Goal: Use online tool/utility: Utilize a website feature to perform a specific function

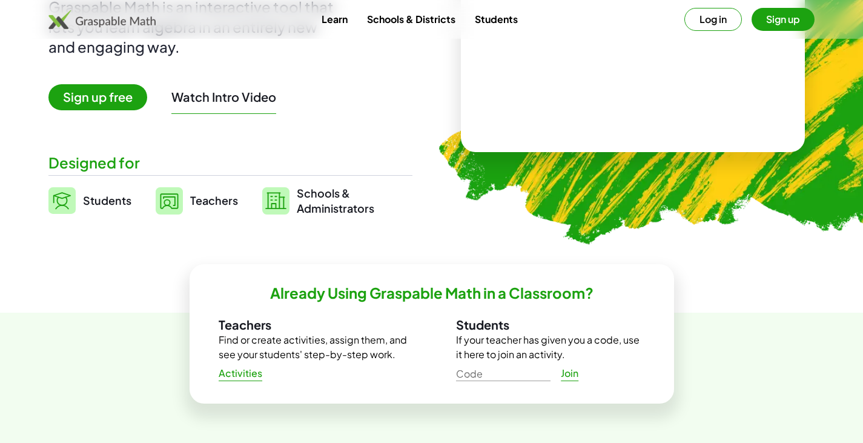
scroll to position [182, 0]
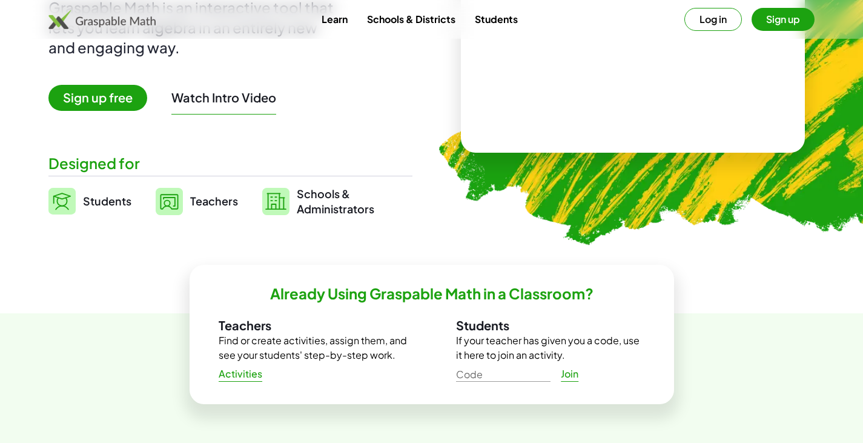
click at [234, 98] on button "Watch Intro Video" at bounding box center [223, 98] width 105 height 16
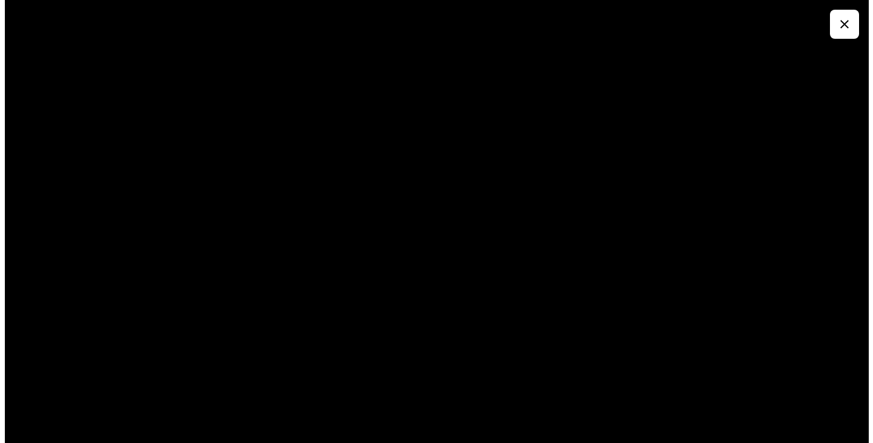
scroll to position [0, 0]
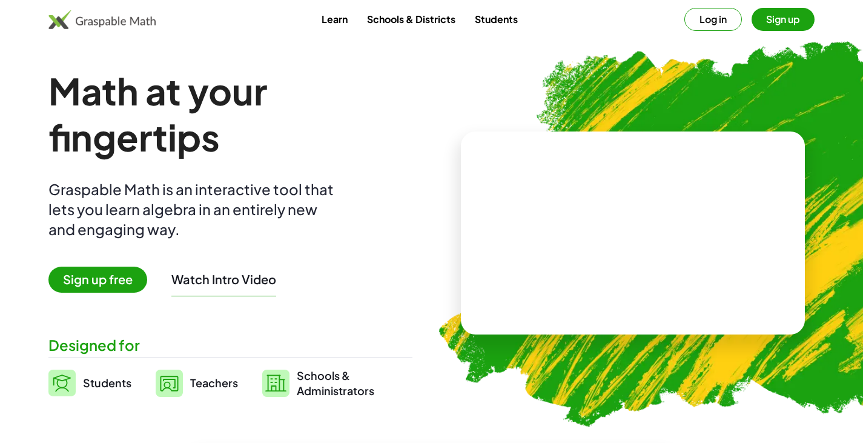
click at [86, 285] on span "Sign up free" at bounding box center [97, 280] width 99 height 26
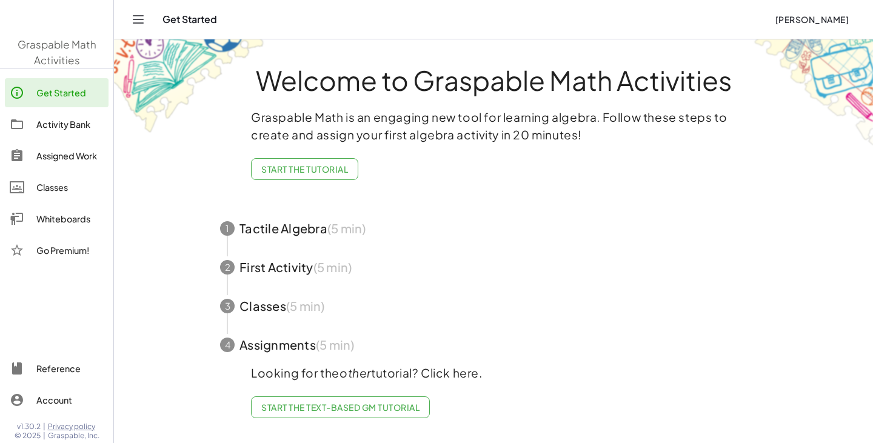
click at [155, 283] on main "Welcome to Graspable Math Activities Graspable Math is an engaging new tool for…" at bounding box center [493, 221] width 759 height 443
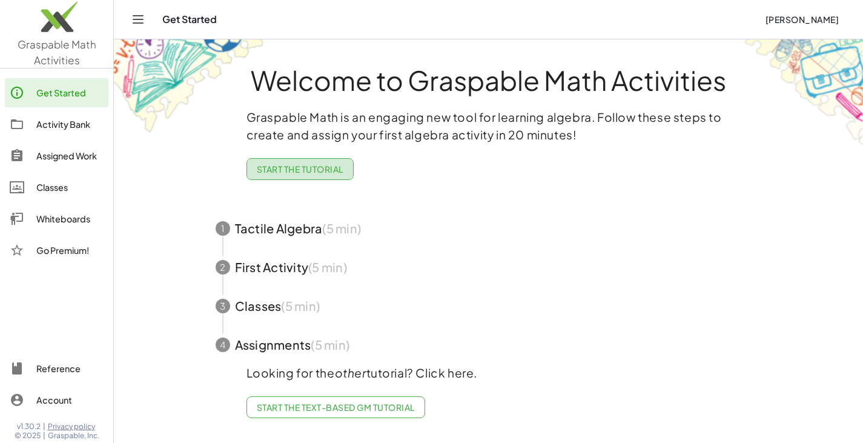
click at [325, 171] on span "Start the Tutorial" at bounding box center [300, 169] width 87 height 11
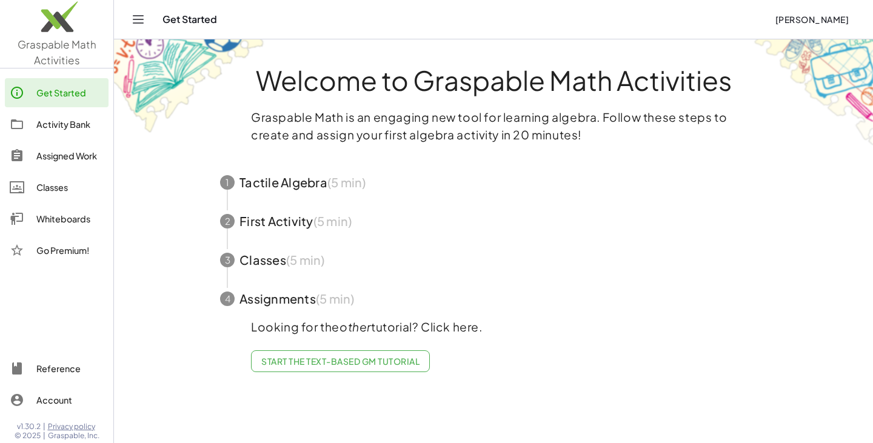
click at [316, 191] on span "button" at bounding box center [493, 182] width 576 height 39
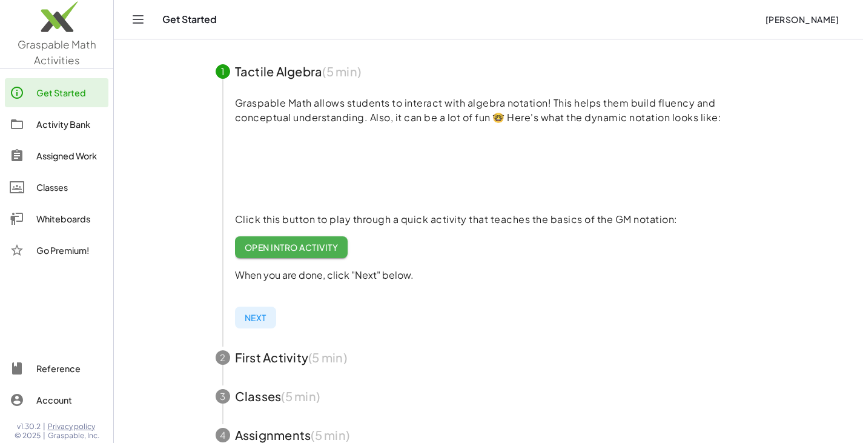
scroll to position [112, 0]
click at [262, 319] on span "Next" at bounding box center [256, 316] width 22 height 11
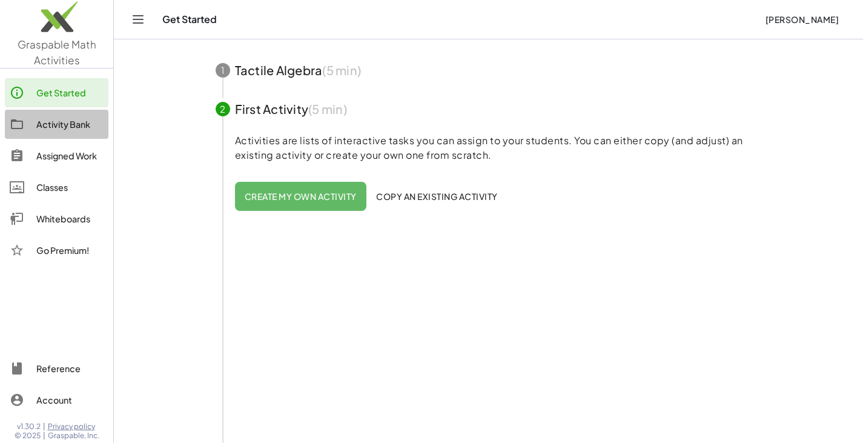
click at [45, 130] on div "Activity Bank" at bounding box center [69, 124] width 67 height 15
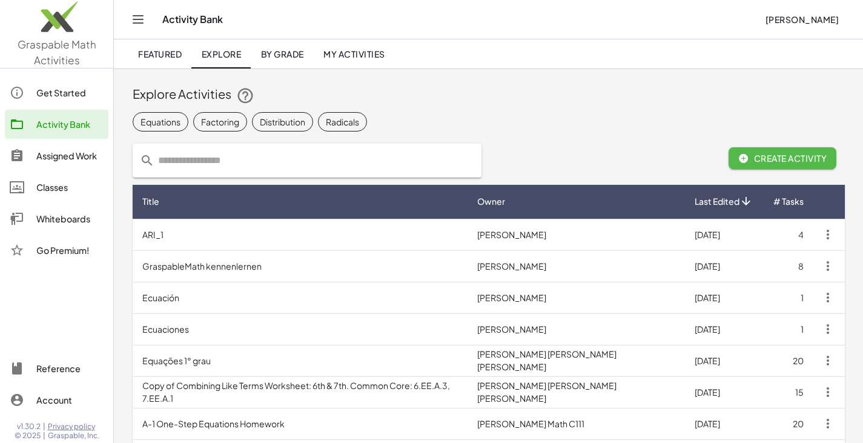
click at [785, 157] on span "Create Activity" at bounding box center [783, 158] width 89 height 11
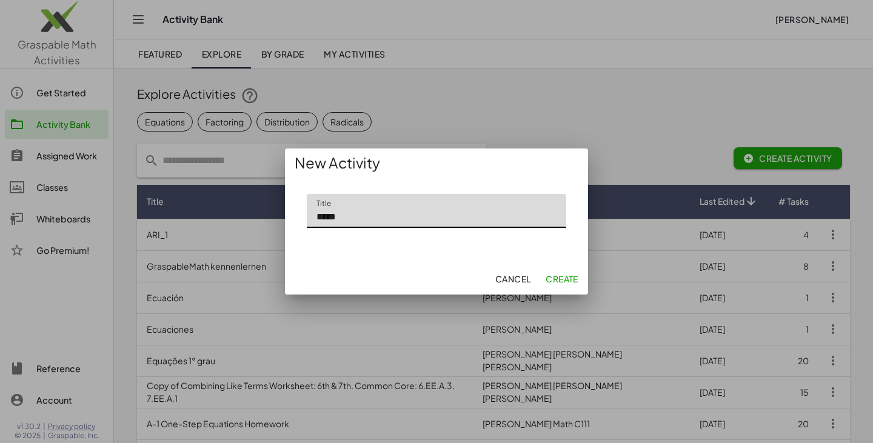
type input "*****"
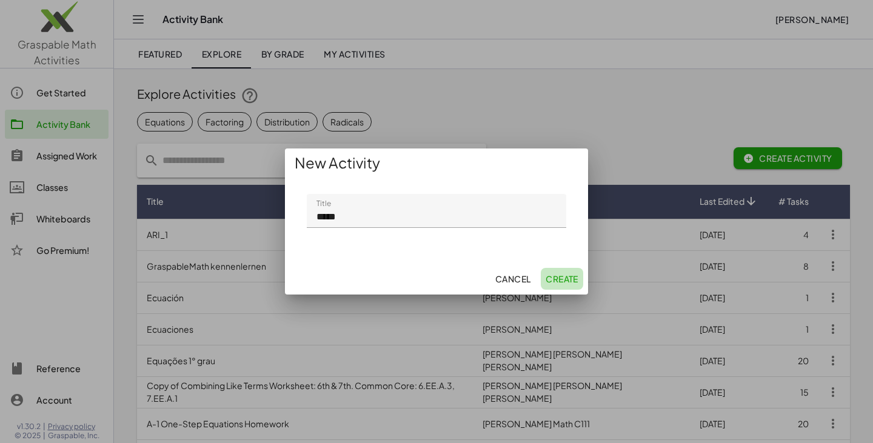
click at [554, 278] on span "Create" at bounding box center [561, 278] width 33 height 11
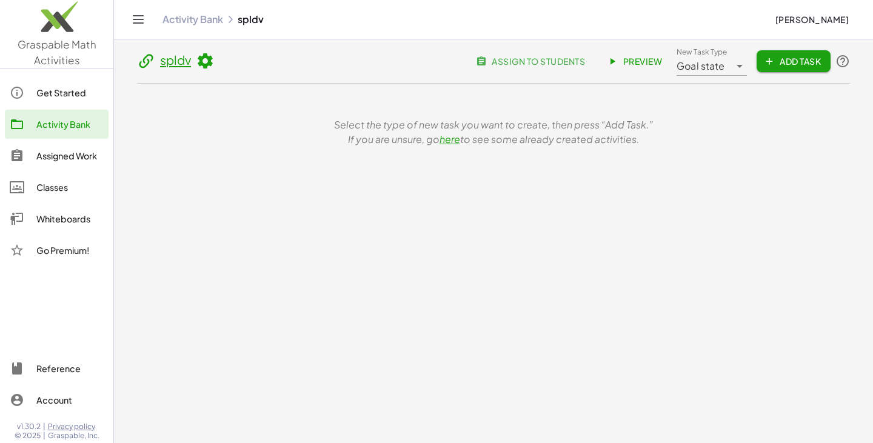
click at [533, 62] on span "assign to students" at bounding box center [531, 61] width 107 height 11
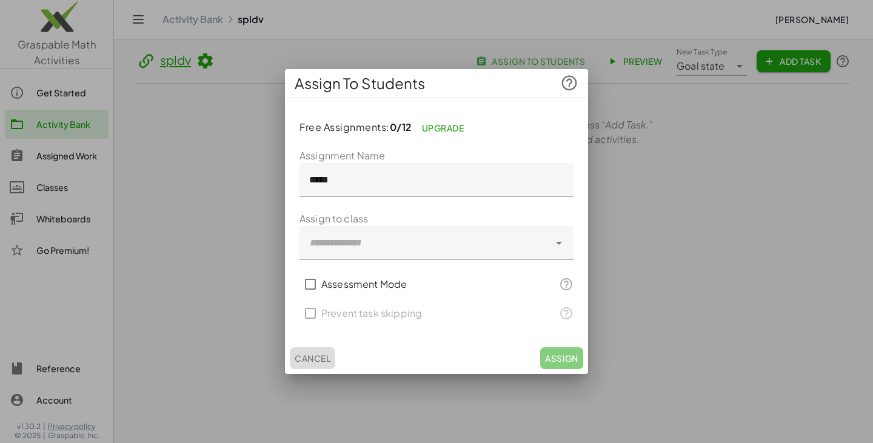
click at [316, 360] on span "Cancel" at bounding box center [312, 358] width 36 height 11
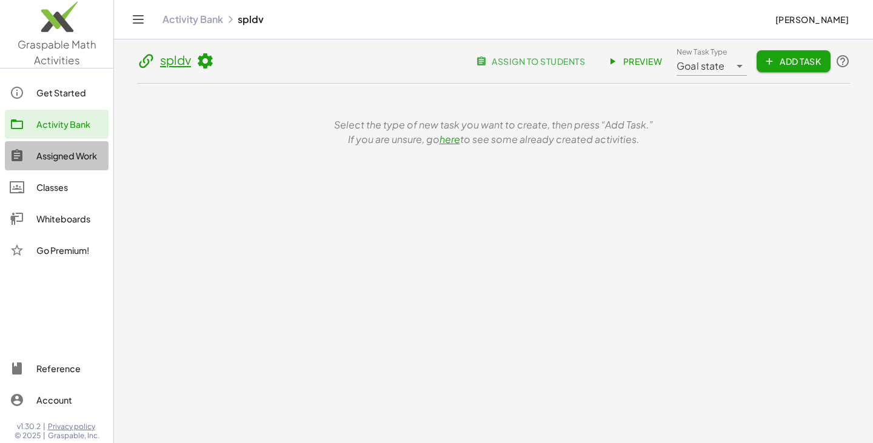
click at [78, 155] on div "Assigned Work" at bounding box center [69, 155] width 67 height 15
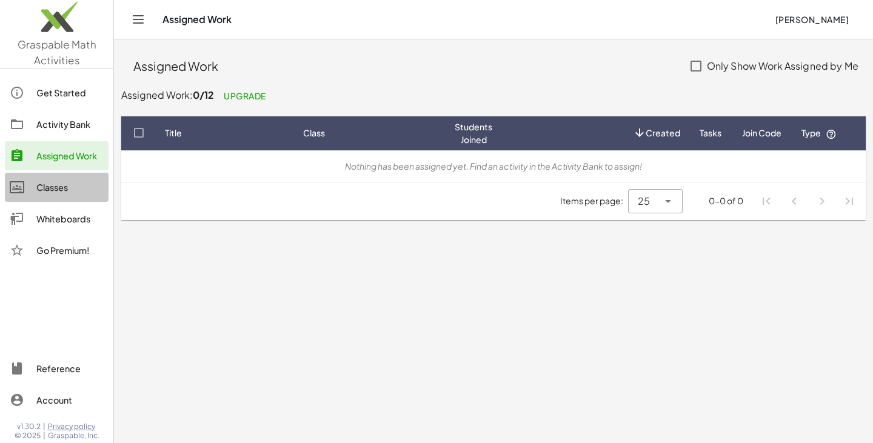
click at [53, 186] on div "Classes" at bounding box center [69, 187] width 67 height 15
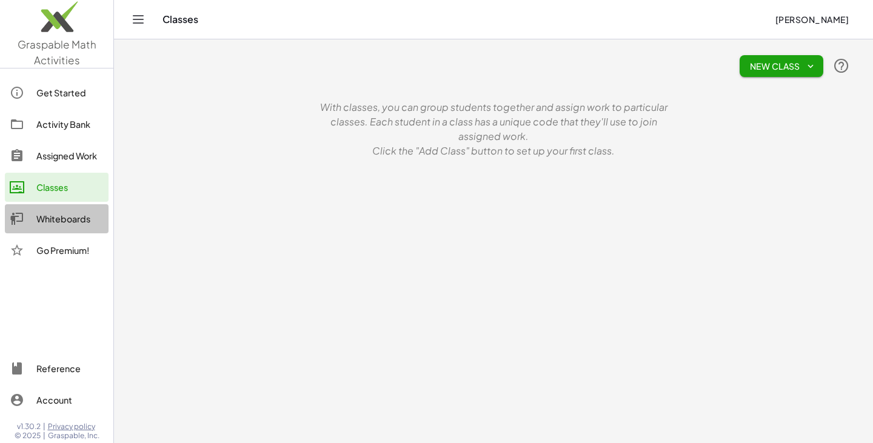
click at [55, 221] on div "Whiteboards" at bounding box center [69, 218] width 67 height 15
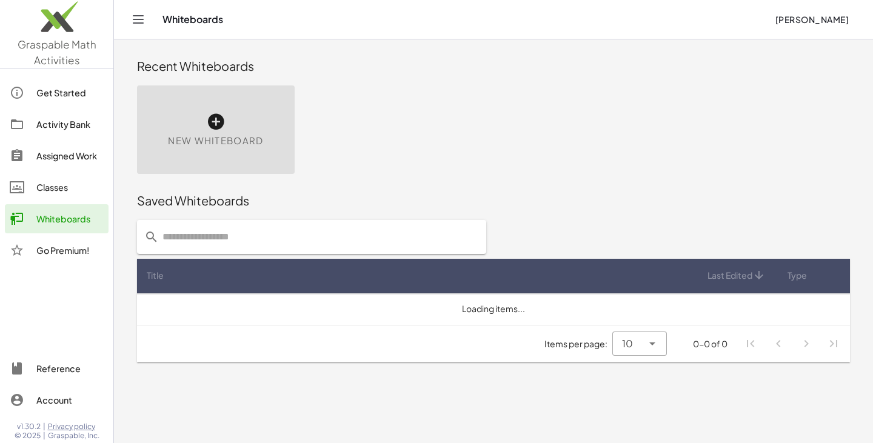
click at [209, 124] on icon at bounding box center [215, 121] width 19 height 19
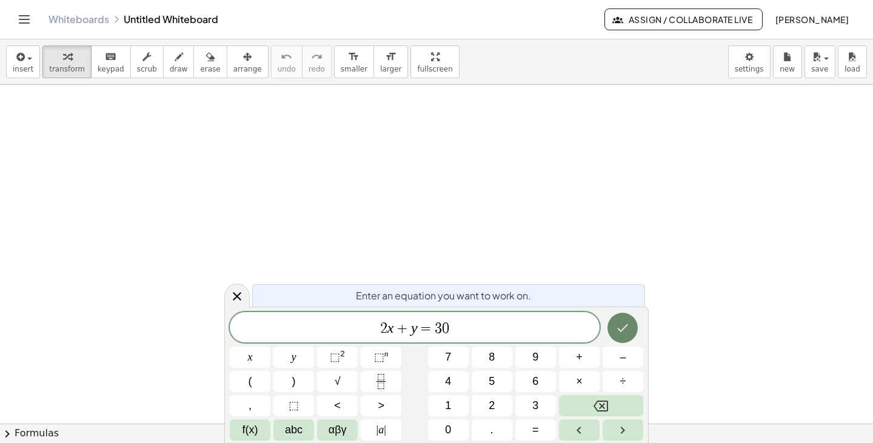
click at [628, 320] on button "Done" at bounding box center [622, 328] width 30 height 30
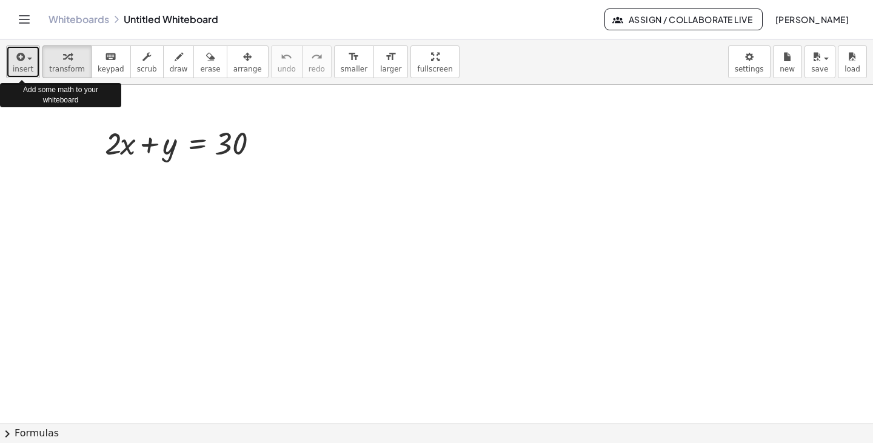
click at [16, 54] on icon "button" at bounding box center [19, 57] width 11 height 15
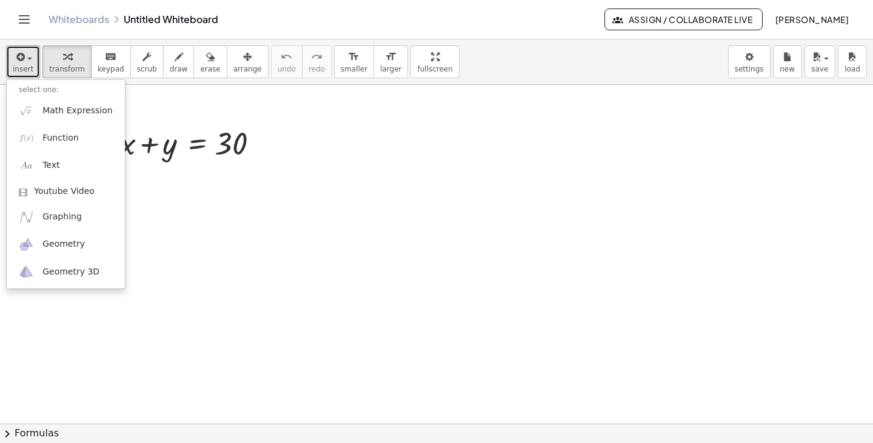
click at [175, 201] on div at bounding box center [436, 423] width 873 height 677
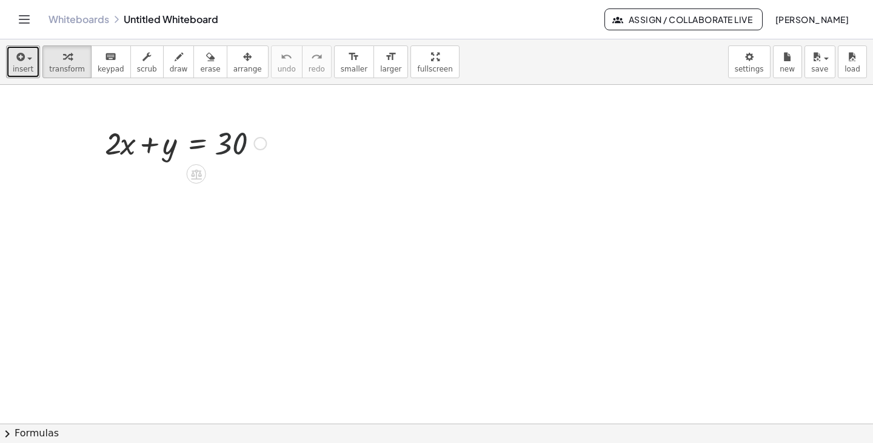
click at [230, 147] on div at bounding box center [185, 142] width 173 height 41
drag, startPoint x: 230, startPoint y: 147, endPoint x: 241, endPoint y: 148, distance: 10.4
click at [241, 148] on div at bounding box center [185, 142] width 173 height 41
click at [104, 67] on span "keypad" at bounding box center [111, 69] width 27 height 8
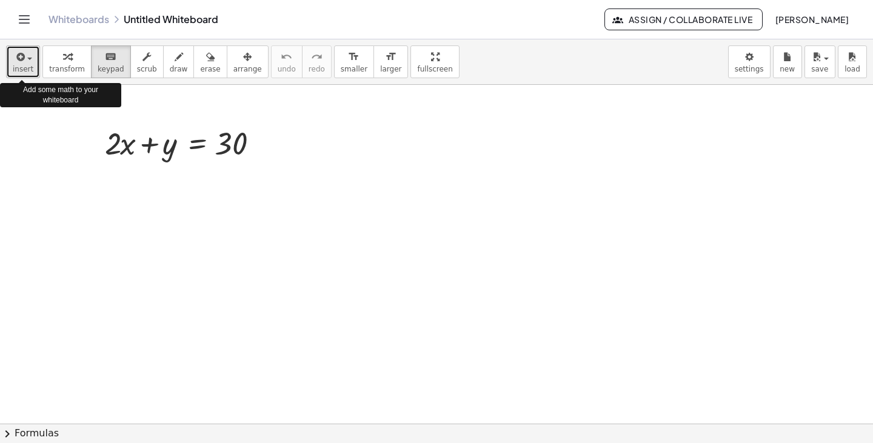
click at [25, 61] on span "button" at bounding box center [26, 58] width 2 height 8
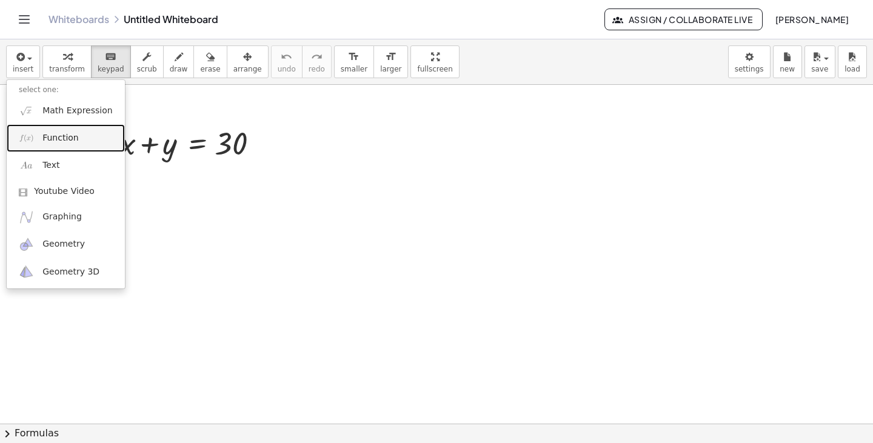
click at [47, 141] on span "Function" at bounding box center [60, 138] width 36 height 12
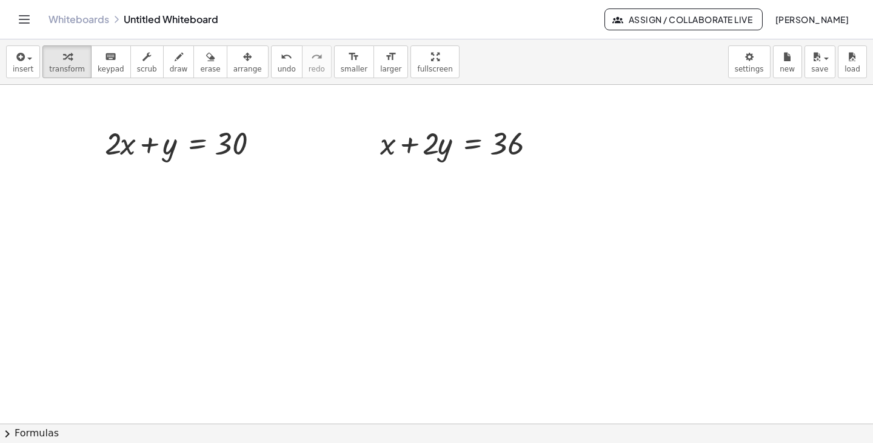
drag, startPoint x: 473, startPoint y: 176, endPoint x: 382, endPoint y: 216, distance: 99.1
click at [382, 216] on div "+ · 2 · x + y = 30 + x + · 2 · y = 36" at bounding box center [436, 423] width 873 height 677
click at [471, 170] on div at bounding box center [436, 423] width 873 height 677
click at [410, 142] on div at bounding box center [460, 142] width 173 height 41
click at [470, 173] on icon at bounding box center [471, 174] width 13 height 13
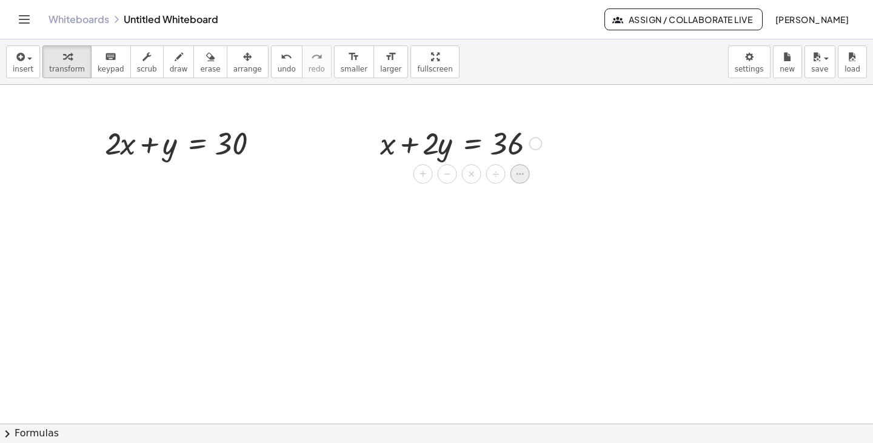
click at [522, 179] on icon at bounding box center [519, 173] width 11 height 11
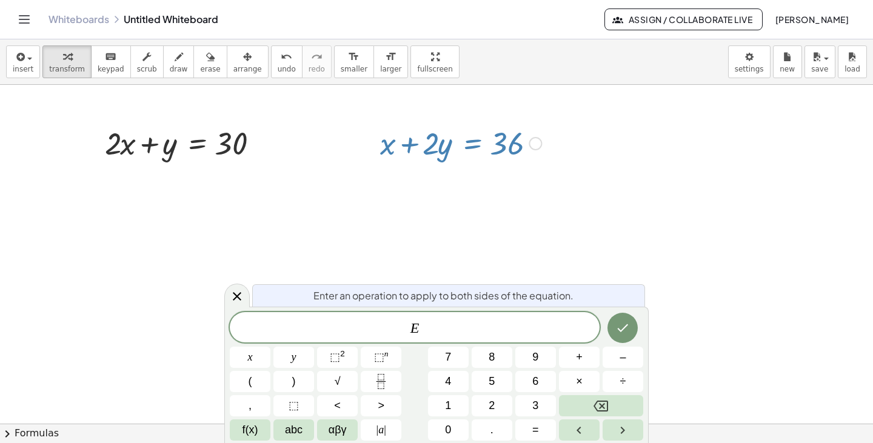
click at [547, 192] on div at bounding box center [436, 423] width 873 height 677
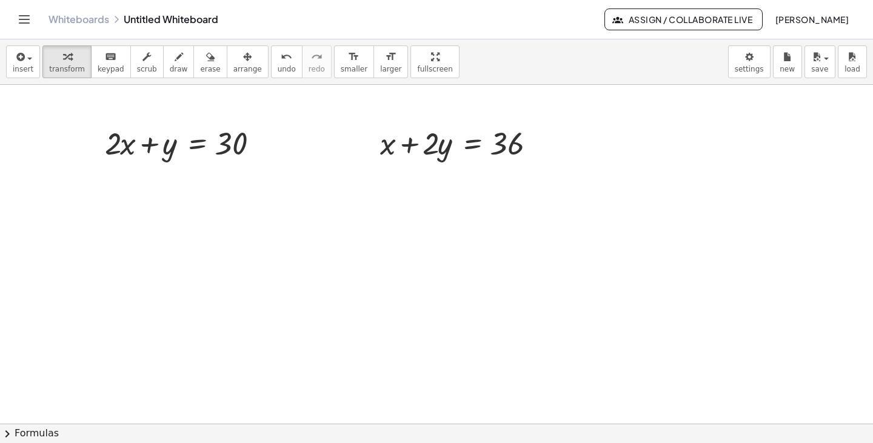
drag, startPoint x: 331, startPoint y: 131, endPoint x: 407, endPoint y: 165, distance: 82.4
click at [407, 165] on div "+ · 2 · x + y = 30 + x + · 2 · y = 36" at bounding box center [436, 423] width 873 height 677
click at [110, 67] on span "keypad" at bounding box center [111, 69] width 27 height 8
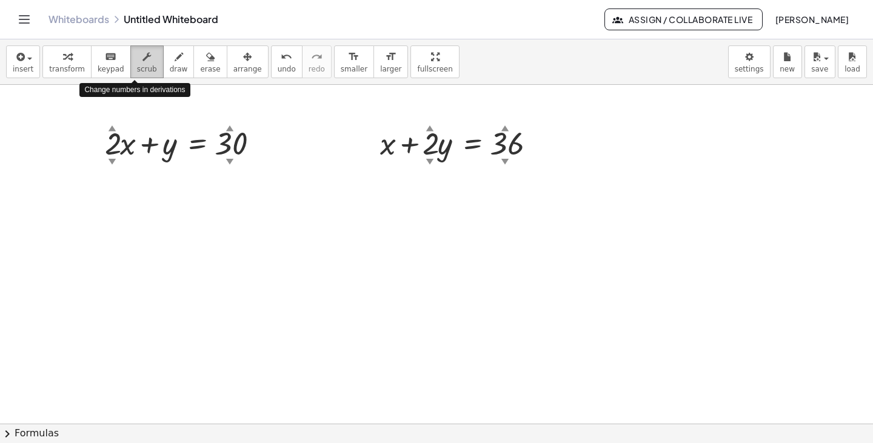
click at [137, 67] on span "scrub" at bounding box center [147, 69] width 20 height 8
click at [115, 127] on div "▲" at bounding box center [112, 127] width 8 height 11
drag, startPoint x: 112, startPoint y: 138, endPoint x: 118, endPoint y: 173, distance: 35.7
click at [118, 173] on div "− · 4 ▲ ▼ · x + y = 30 ▲ ▼ + x + · 2 ▲ ▼ · y = 36 ▲ ▼" at bounding box center [436, 423] width 873 height 677
click at [260, 145] on div at bounding box center [259, 143] width 13 height 13
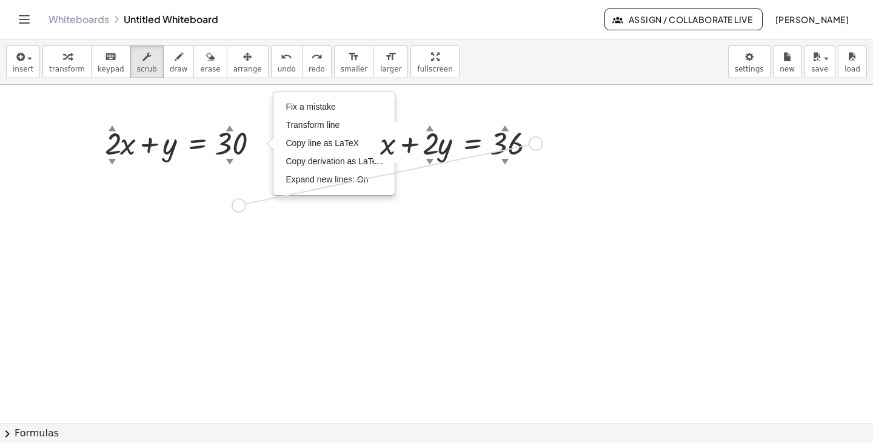
drag, startPoint x: 536, startPoint y: 146, endPoint x: 236, endPoint y: 208, distance: 306.3
click at [236, 208] on div "+ · 2 ▲ ▼ · x + y = 30 ▲ ▼ Fix a mistake Transform line Copy line as LaTeX Copy…" at bounding box center [436, 423] width 873 height 677
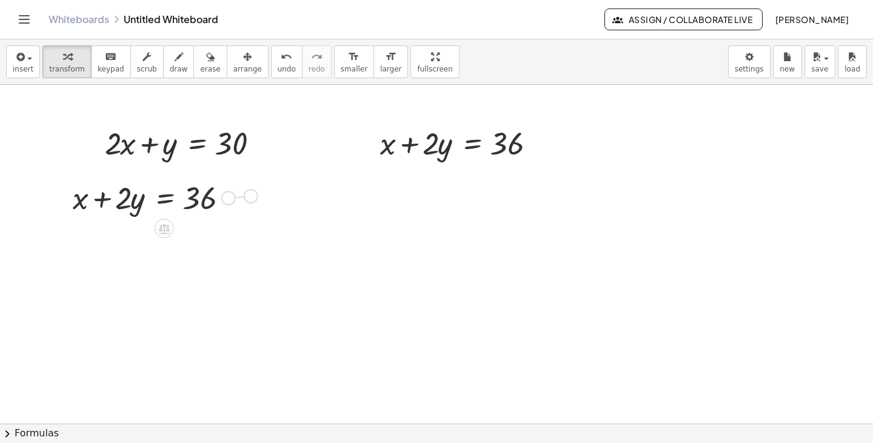
drag, startPoint x: 227, startPoint y: 199, endPoint x: 256, endPoint y: 196, distance: 29.2
click at [256, 196] on div "+ · 2 · x + y = 30 Fix a mistake Transform line Copy line as LaTeX Copy derivat…" at bounding box center [436, 423] width 873 height 677
drag, startPoint x: 173, startPoint y: 144, endPoint x: 459, endPoint y: 141, distance: 285.4
click at [137, 65] on span "scrub" at bounding box center [147, 69] width 20 height 8
click at [68, 71] on span "transform" at bounding box center [67, 69] width 36 height 8
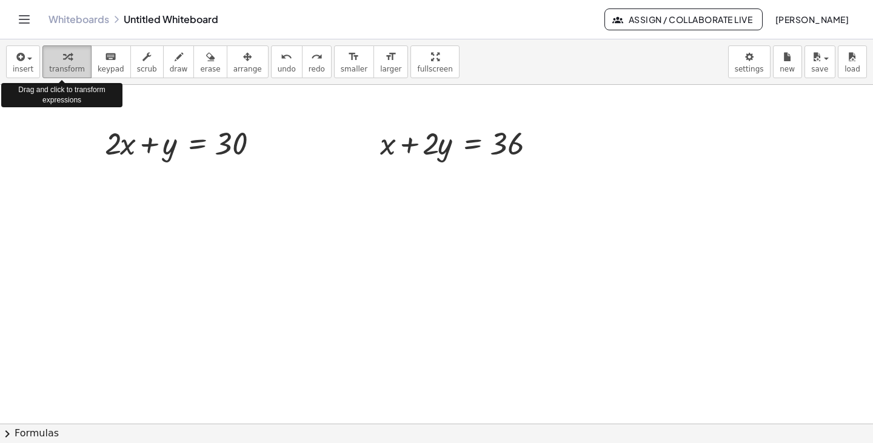
click at [68, 71] on span "transform" at bounding box center [67, 69] width 36 height 8
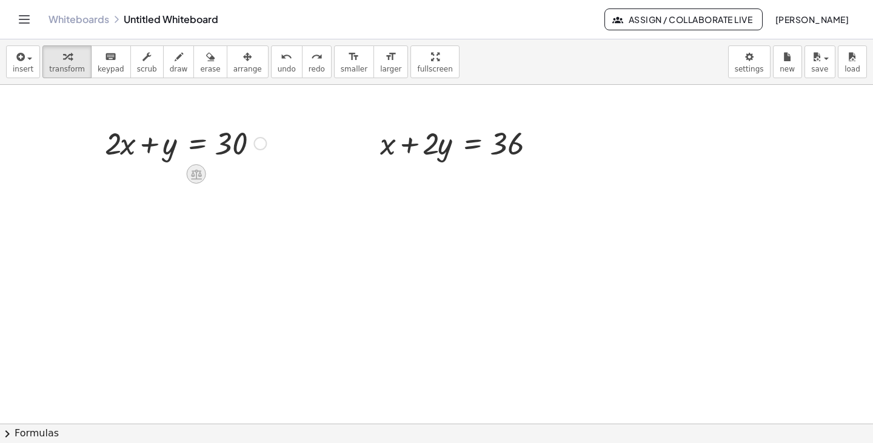
click at [193, 175] on icon at bounding box center [196, 174] width 11 height 10
click at [243, 176] on icon at bounding box center [244, 173] width 11 height 11
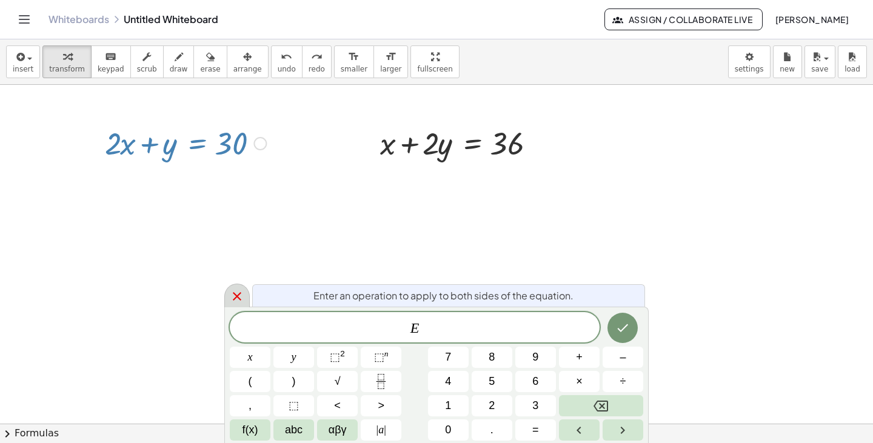
click at [234, 294] on icon at bounding box center [237, 296] width 8 height 8
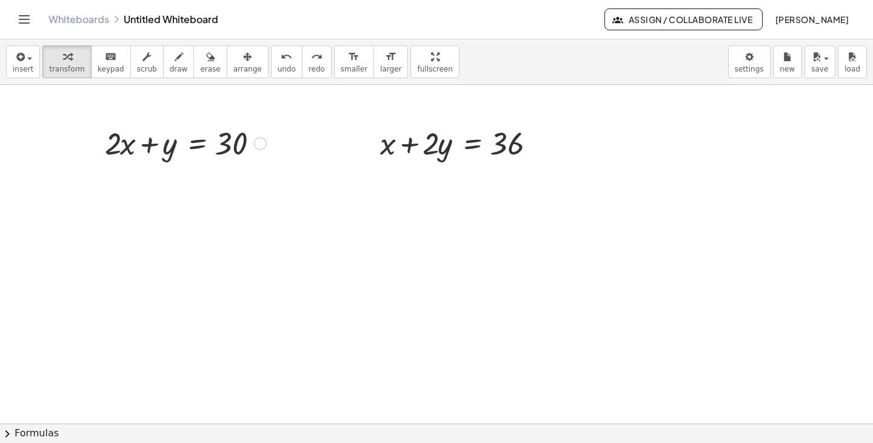
click at [202, 150] on div at bounding box center [185, 142] width 173 height 41
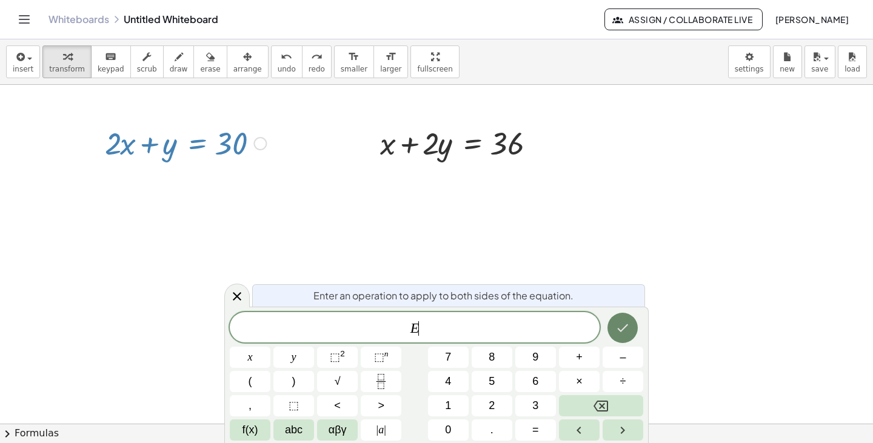
click at [620, 330] on icon "Done" at bounding box center [622, 328] width 11 height 8
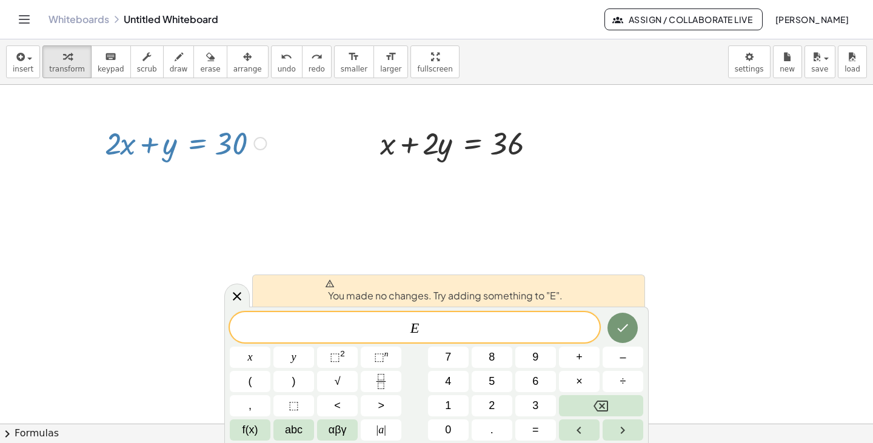
click at [320, 278] on div "You made no changes. Try adding something to "E"." at bounding box center [448, 290] width 393 height 32
click at [290, 247] on div at bounding box center [436, 423] width 873 height 677
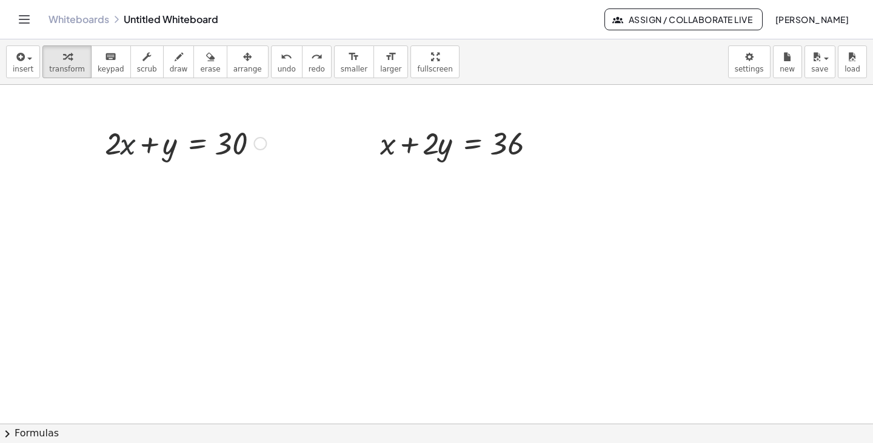
click at [128, 147] on div at bounding box center [185, 142] width 173 height 41
click at [241, 144] on div at bounding box center [185, 142] width 173 height 41
drag, startPoint x: 241, startPoint y: 144, endPoint x: 176, endPoint y: 147, distance: 64.9
click at [176, 147] on div at bounding box center [185, 142] width 173 height 41
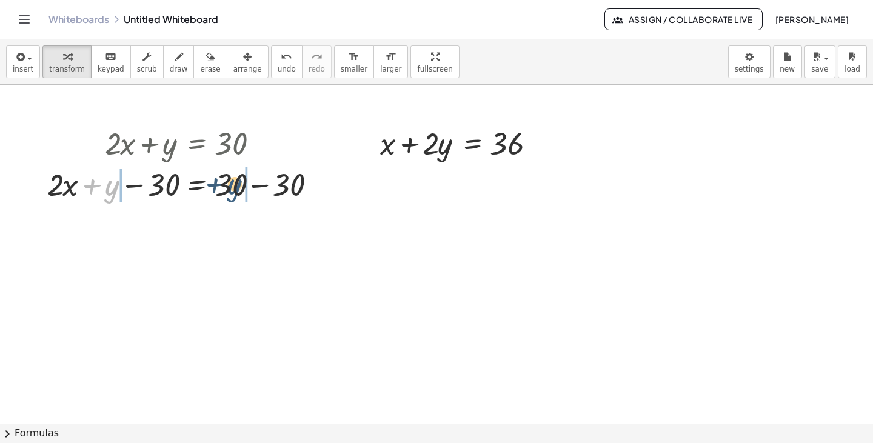
drag, startPoint x: 108, startPoint y: 191, endPoint x: 243, endPoint y: 189, distance: 135.1
click at [243, 189] on div at bounding box center [185, 183] width 288 height 41
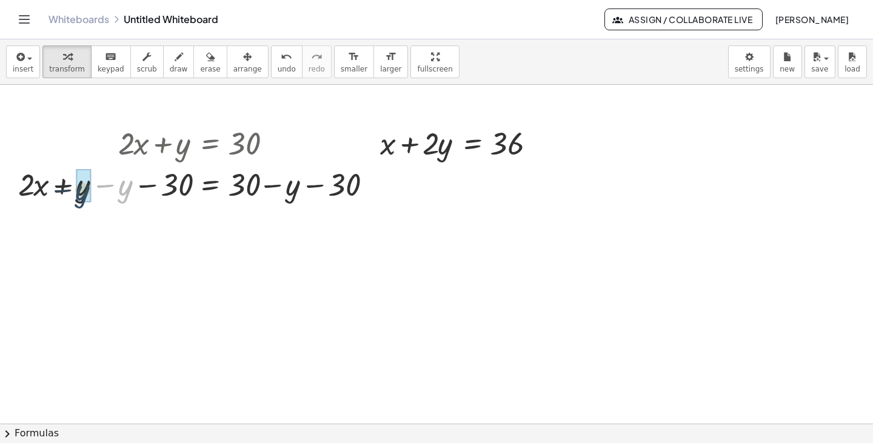
drag, startPoint x: 123, startPoint y: 193, endPoint x: 79, endPoint y: 197, distance: 43.8
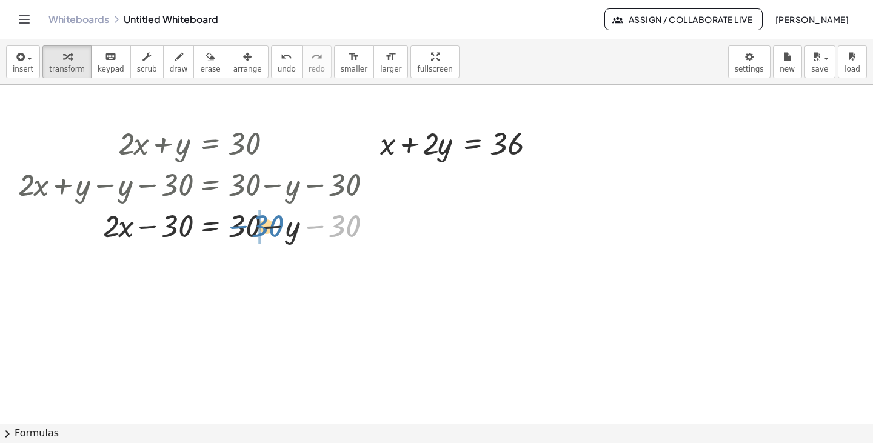
drag, startPoint x: 328, startPoint y: 227, endPoint x: 251, endPoint y: 226, distance: 77.0
click at [251, 226] on div at bounding box center [198, 224] width 373 height 41
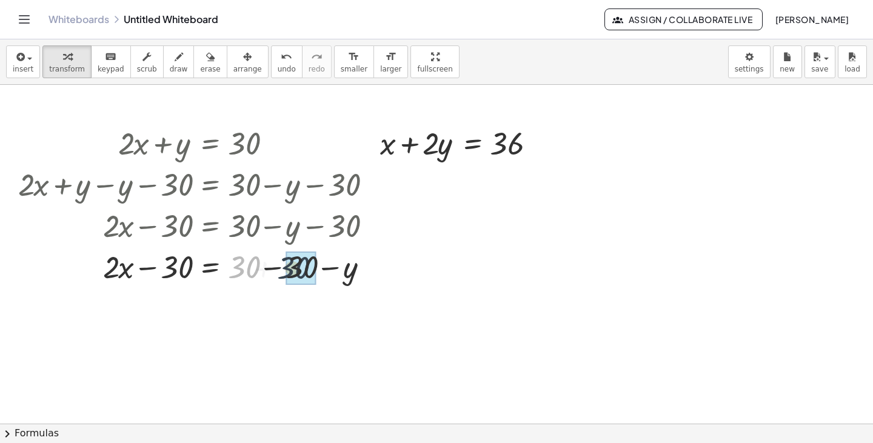
drag, startPoint x: 249, startPoint y: 271, endPoint x: 304, endPoint y: 271, distance: 55.1
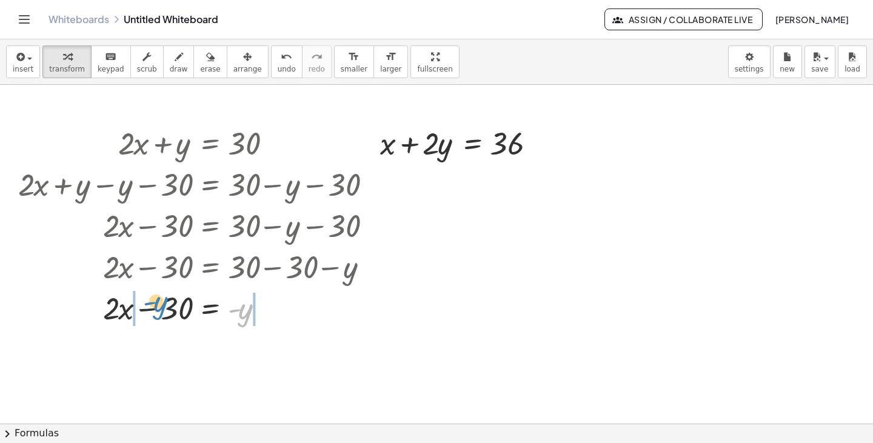
drag, startPoint x: 241, startPoint y: 312, endPoint x: 156, endPoint y: 305, distance: 85.1
click at [156, 305] on div at bounding box center [198, 307] width 373 height 41
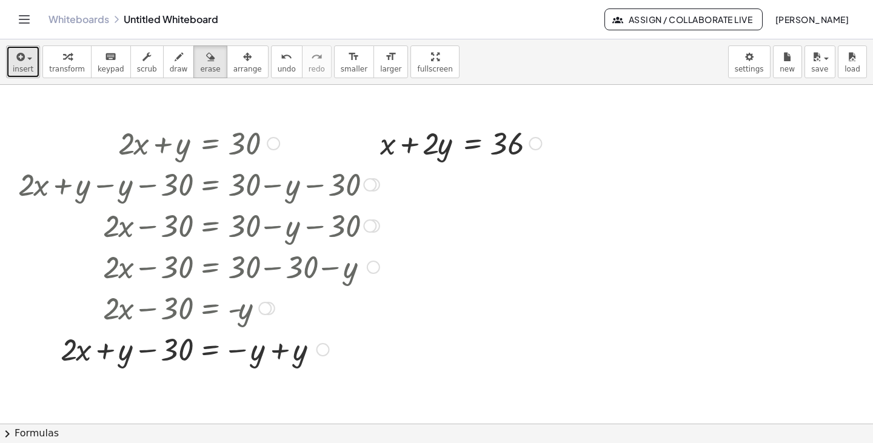
click at [15, 72] on span "insert" at bounding box center [23, 69] width 21 height 8
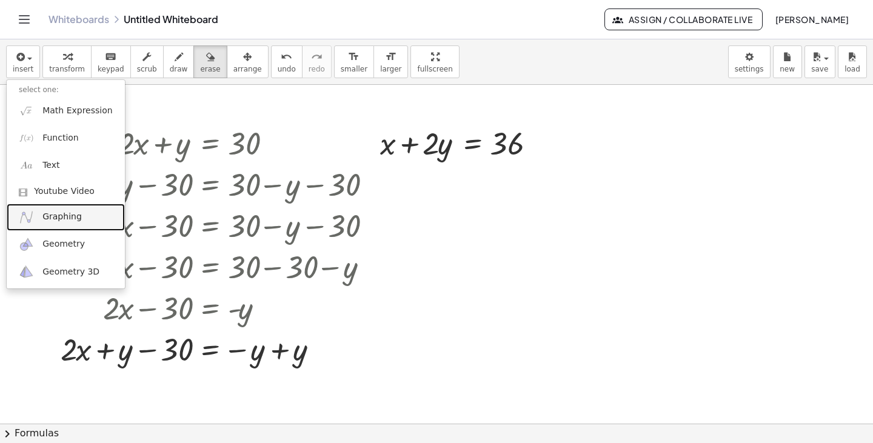
click at [83, 210] on link "Graphing" at bounding box center [66, 217] width 118 height 27
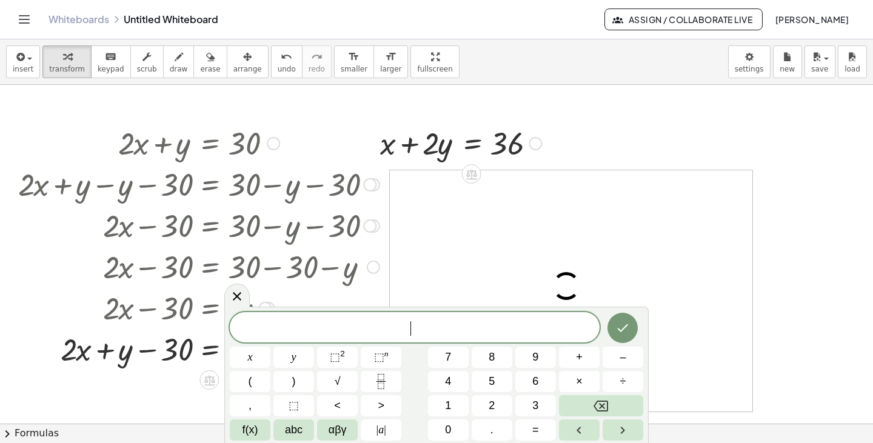
click at [629, 325] on icon "Done" at bounding box center [622, 328] width 15 height 15
click at [668, 281] on div at bounding box center [571, 290] width 362 height 241
click at [619, 321] on icon "Done" at bounding box center [622, 328] width 15 height 15
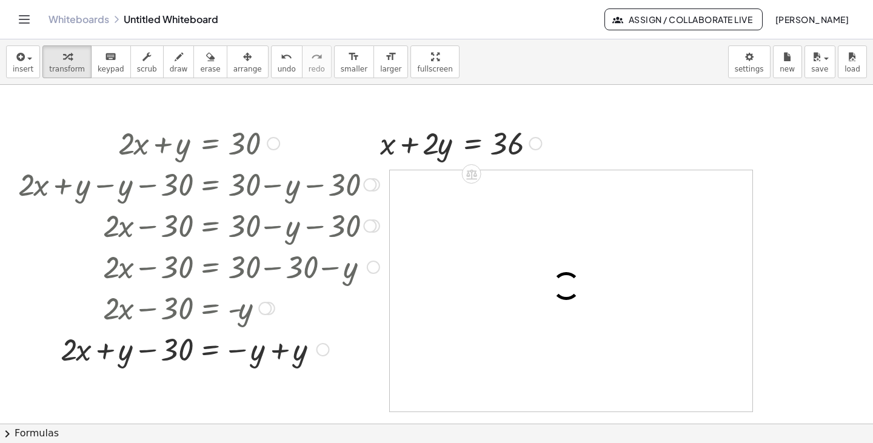
scroll to position [3, 0]
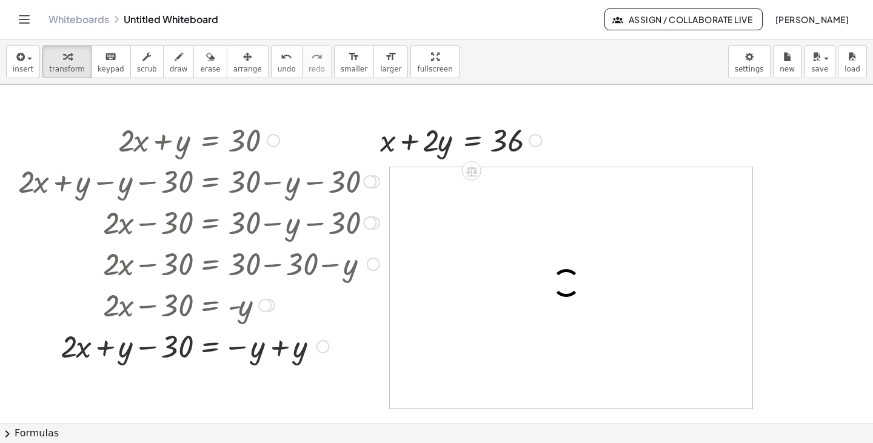
click at [23, 18] on icon "Toggle navigation" at bounding box center [24, 19] width 15 height 15
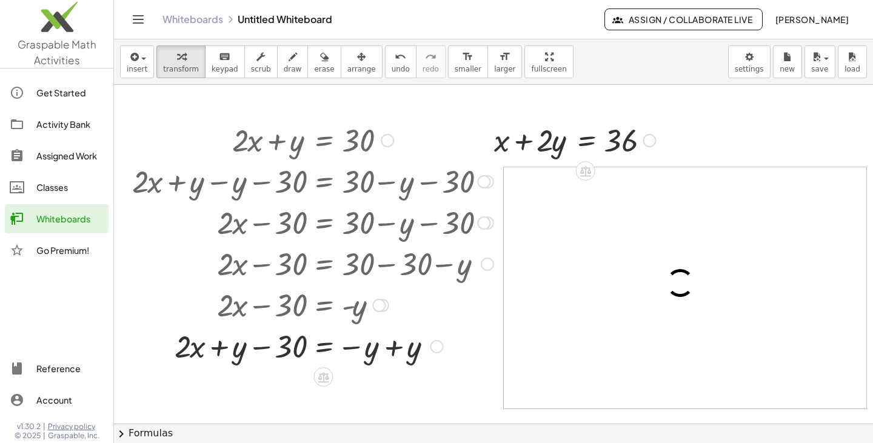
click at [81, 193] on div "Classes" at bounding box center [69, 187] width 67 height 15
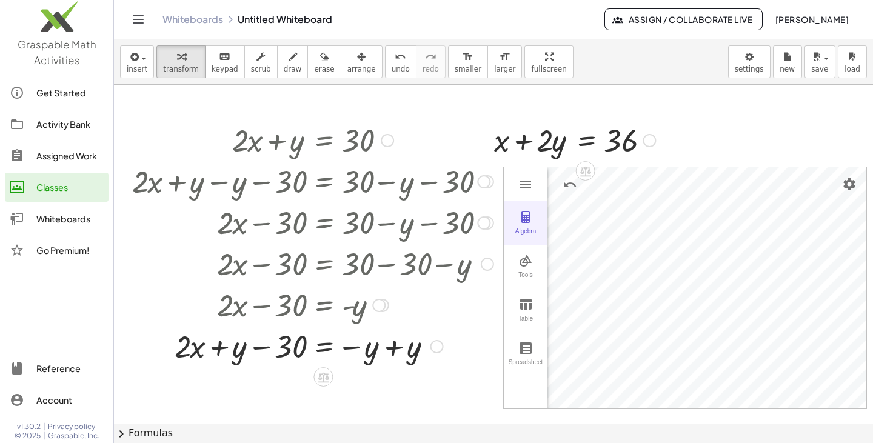
click at [522, 216] on img "Graphing Calculator" at bounding box center [525, 217] width 15 height 15
click at [569, 254] on div at bounding box center [349, 262] width 446 height 41
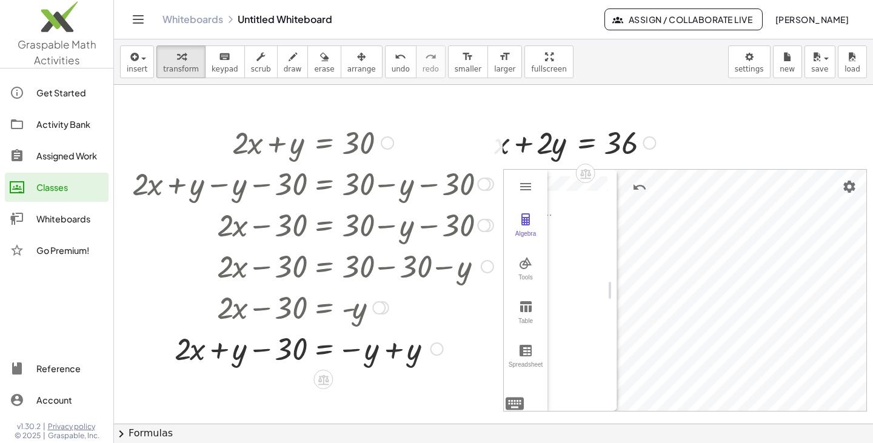
scroll to position [0, 0]
click at [586, 244] on div "Input… GeoGebra Graphing Calculator" at bounding box center [577, 290] width 60 height 241
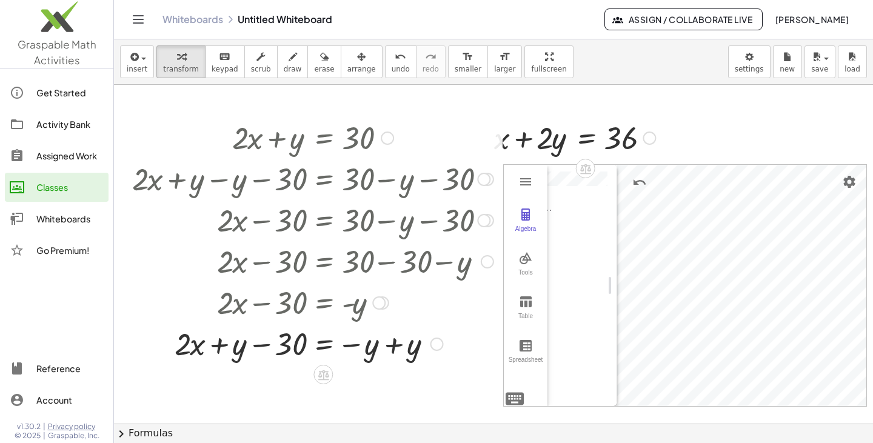
scroll to position [12, 3]
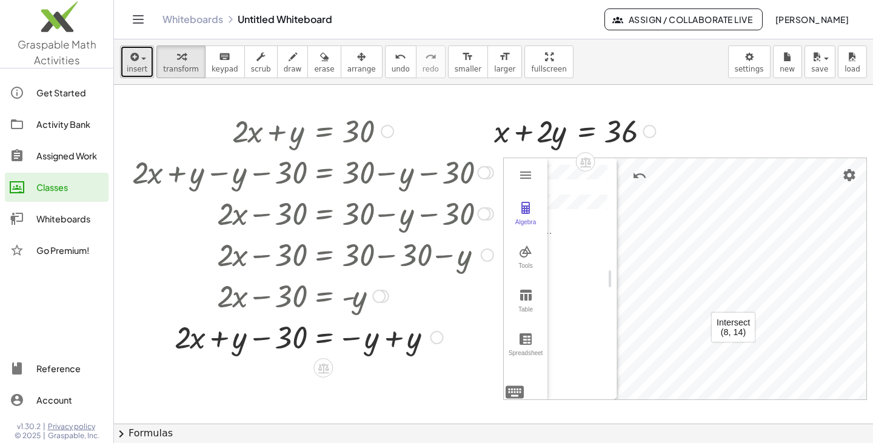
click at [135, 61] on icon "button" at bounding box center [133, 57] width 11 height 15
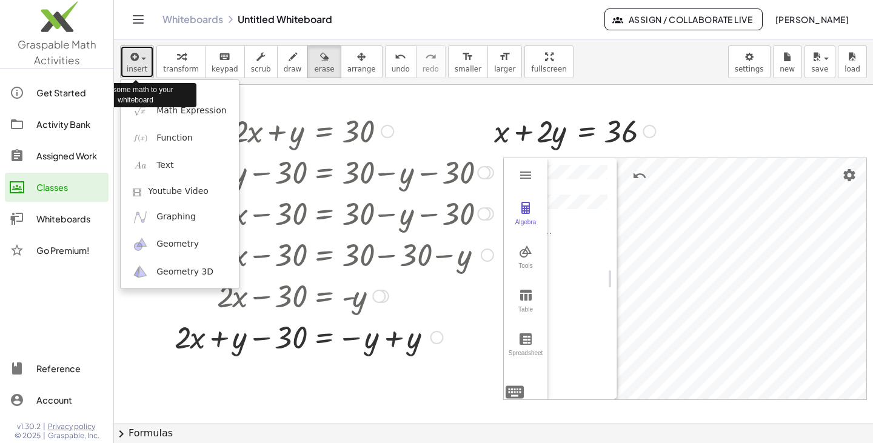
click at [131, 61] on icon "button" at bounding box center [133, 57] width 11 height 15
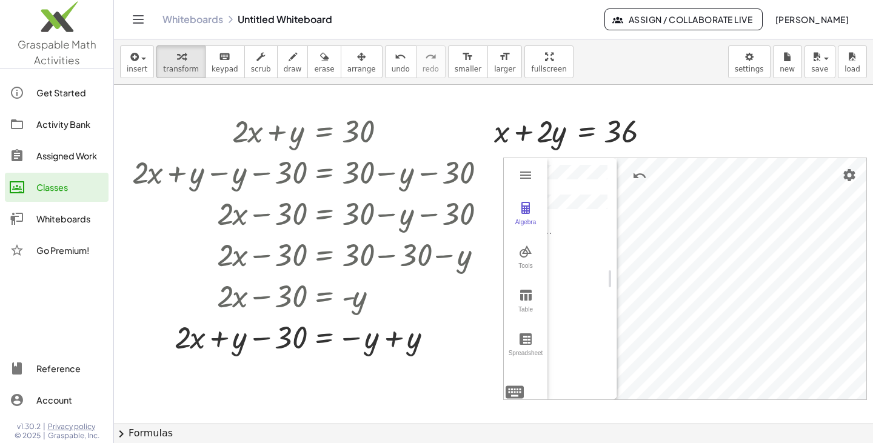
drag, startPoint x: 577, startPoint y: 237, endPoint x: 591, endPoint y: 247, distance: 16.5
click at [591, 247] on div "Input… GeoGebra Graphing Calculator" at bounding box center [577, 278] width 60 height 241
drag, startPoint x: 504, startPoint y: 159, endPoint x: 533, endPoint y: 171, distance: 31.7
click at [533, 171] on div "Algebra Tools Table Spreadsheet Input… GeoGebra Graphing Calculator Basic Tools…" at bounding box center [685, 279] width 364 height 242
click at [133, 72] on span "insert" at bounding box center [137, 69] width 21 height 8
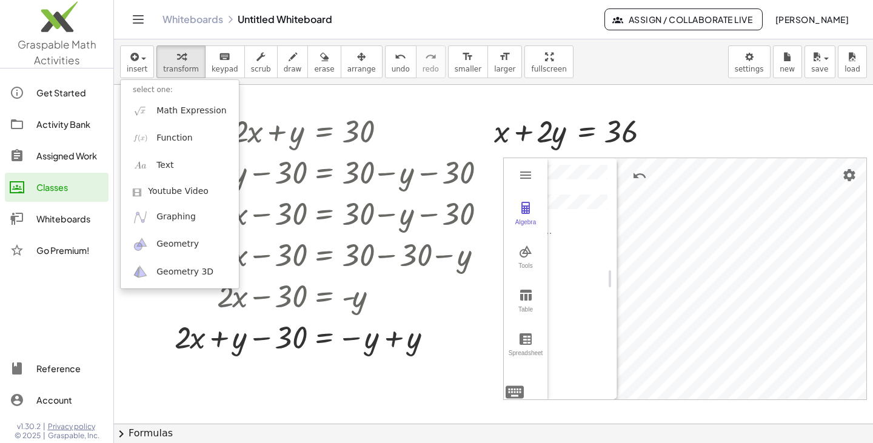
click at [198, 365] on div at bounding box center [493, 411] width 759 height 677
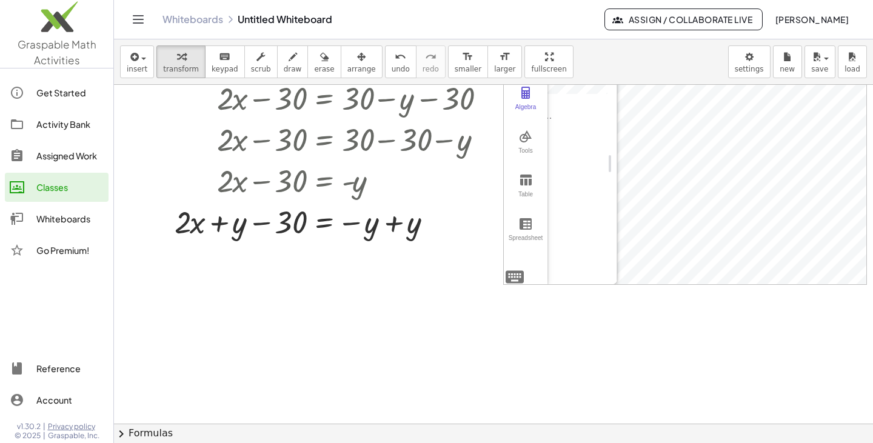
scroll to position [0, 3]
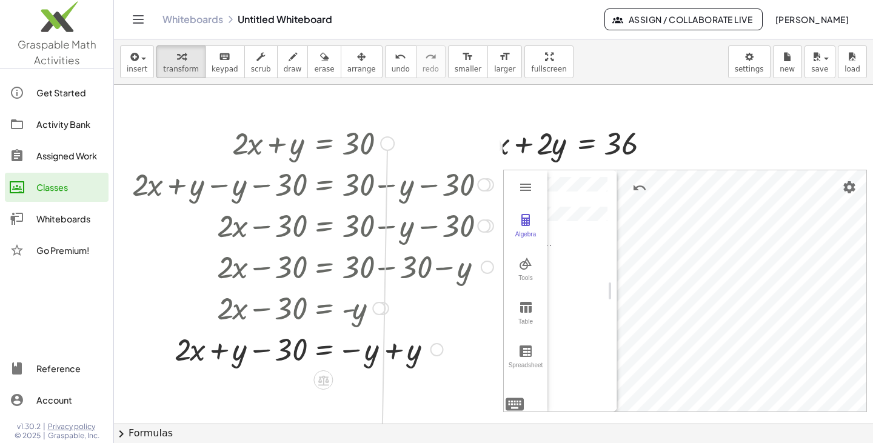
drag, startPoint x: 385, startPoint y: 146, endPoint x: 379, endPoint y: 455, distance: 309.1
click at [379, 442] on html "Graspable Math Activities Get Started Activity Bank Assigned Work Classes White…" at bounding box center [436, 221] width 873 height 443
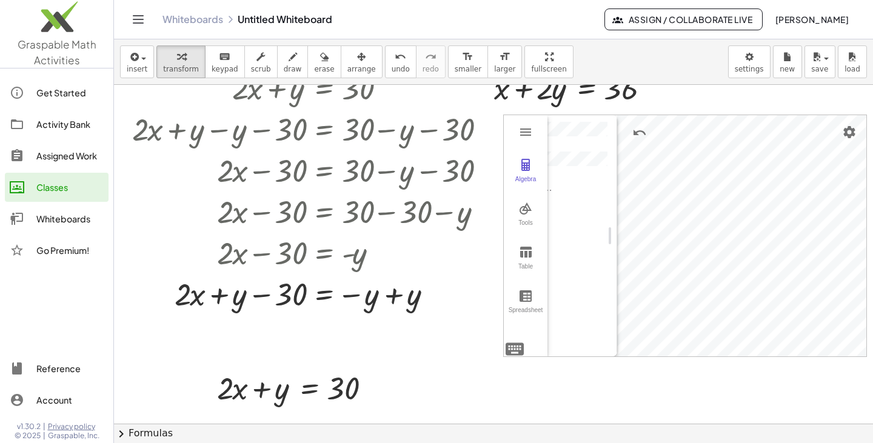
scroll to position [25, 3]
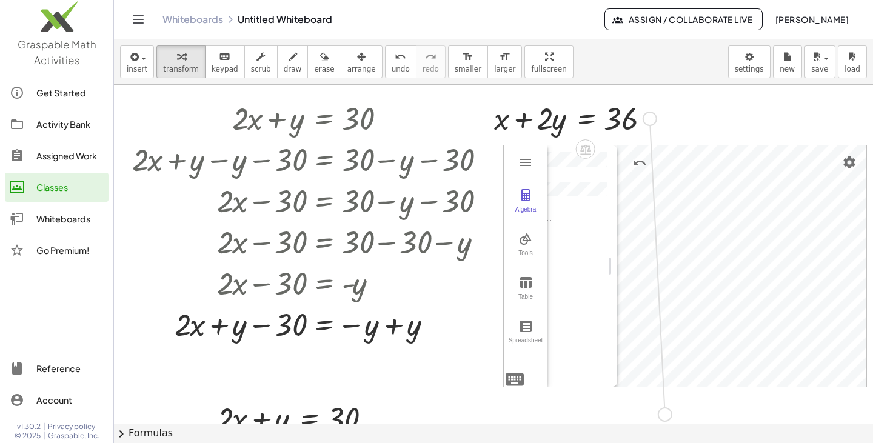
drag, startPoint x: 648, startPoint y: 120, endPoint x: 660, endPoint y: 417, distance: 297.8
click at [660, 417] on div "+ · 2 · x + y = 30 + · 2 · x + y − 30 = + 30 − 30 + · 2 · x + y − y − 30 = + 30…" at bounding box center [493, 254] width 759 height 339
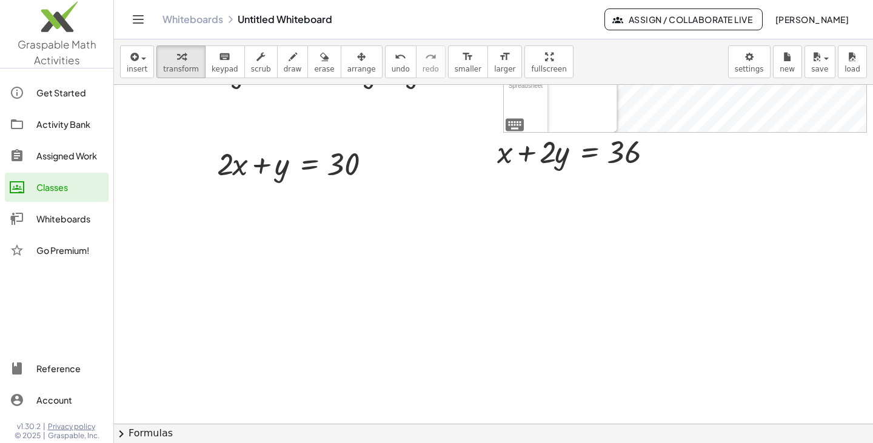
scroll to position [326, 3]
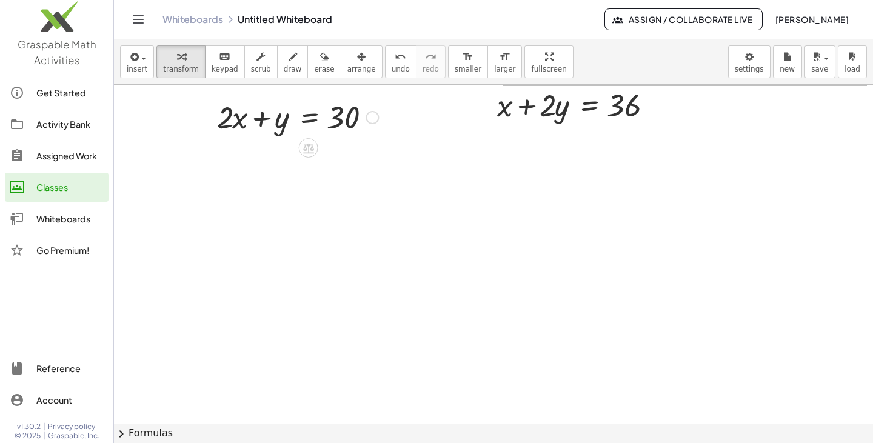
drag, startPoint x: 182, startPoint y: 96, endPoint x: 351, endPoint y: 134, distance: 173.9
click at [351, 134] on div "+ · 2 · x + y = 30 + · 2 · x + y − 30 = + 30 − 30 + · 2 · x + y − y − 30 = + 30…" at bounding box center [493, 97] width 759 height 677
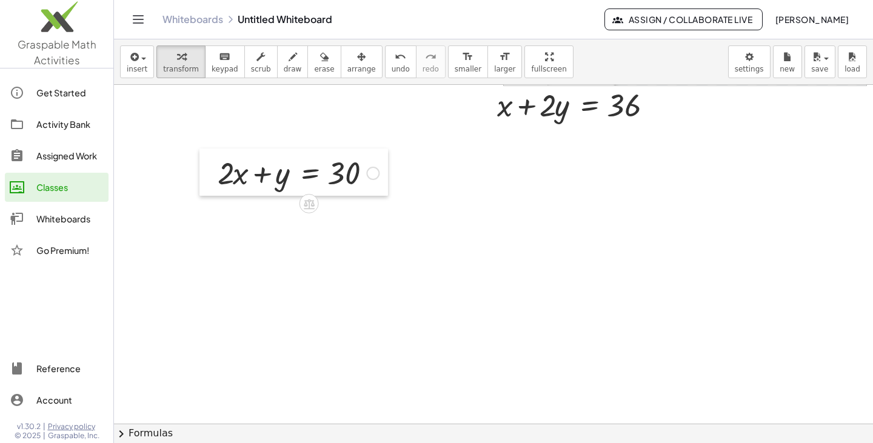
drag, startPoint x: 199, startPoint y: 122, endPoint x: 198, endPoint y: 181, distance: 58.8
click at [199, 181] on div at bounding box center [208, 171] width 18 height 47
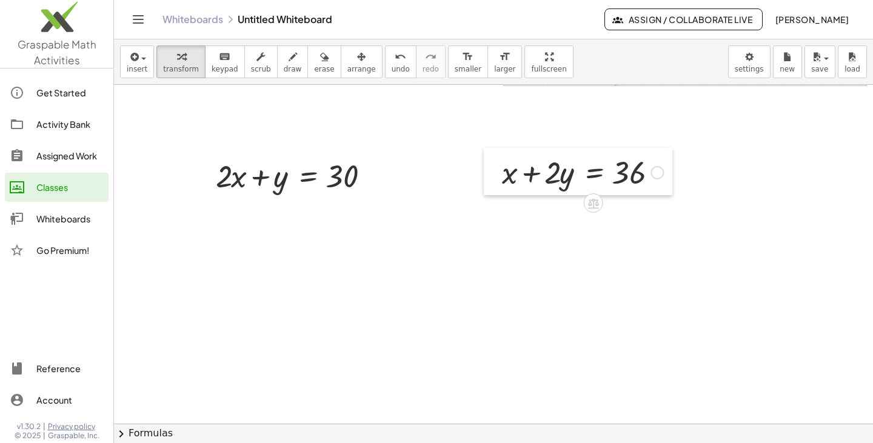
drag, startPoint x: 477, startPoint y: 119, endPoint x: 482, endPoint y: 187, distance: 68.0
click at [484, 187] on div at bounding box center [493, 171] width 18 height 47
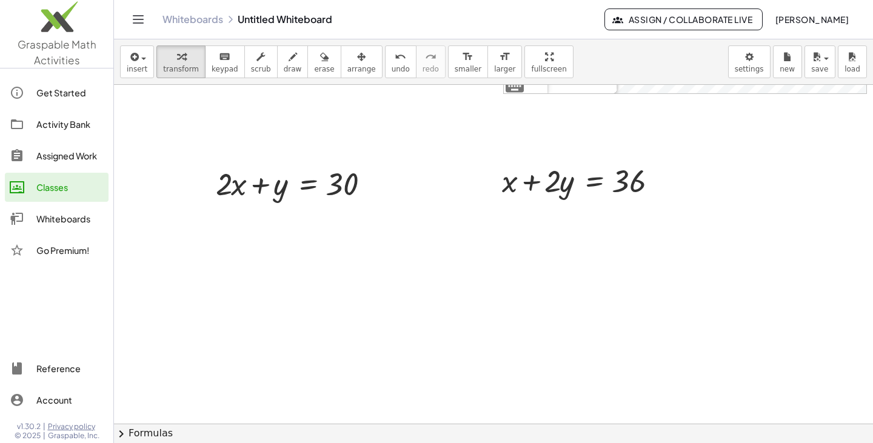
scroll to position [314, 3]
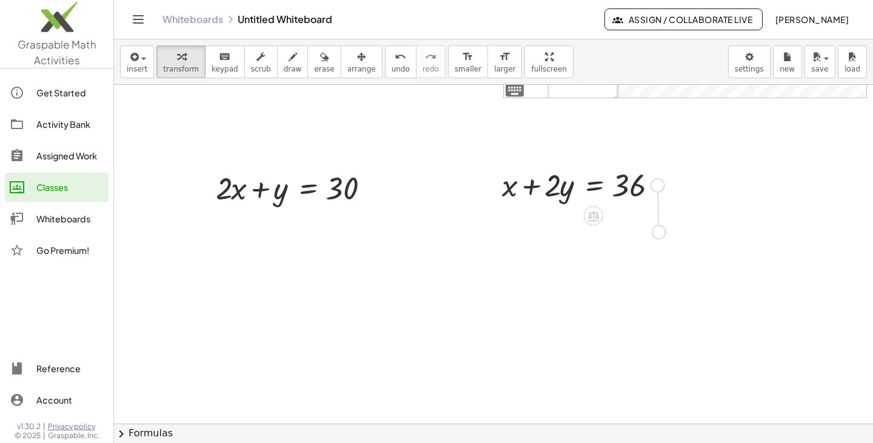
drag, startPoint x: 654, startPoint y: 188, endPoint x: 655, endPoint y: 236, distance: 47.9
click at [655, 236] on div "+ · 2 · x + y = 30 + · 2 · x + y − 30 = + 30 − 30 + · 2 · x + y − y − 30 = + 30…" at bounding box center [493, 279] width 759 height 1016
click at [542, 234] on div at bounding box center [573, 225] width 173 height 41
click at [553, 243] on div at bounding box center [573, 225] width 173 height 41
drag, startPoint x: 539, startPoint y: 247, endPoint x: 562, endPoint y: 241, distance: 23.8
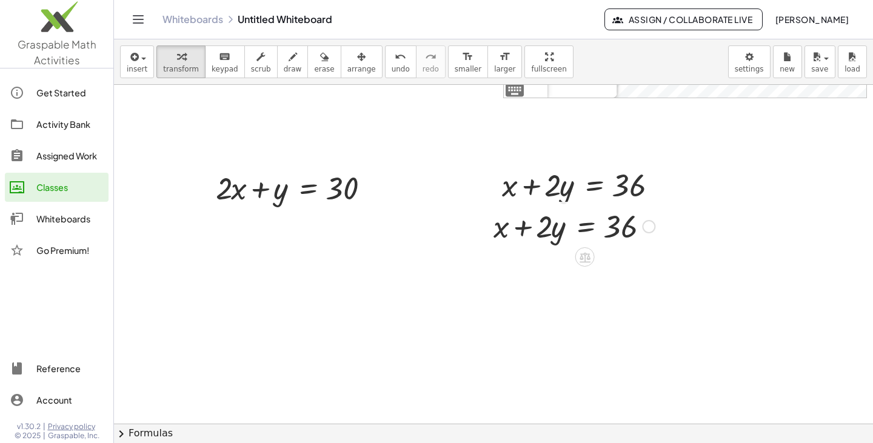
click at [562, 241] on div "+ x + · 2 · y = 36" at bounding box center [569, 225] width 188 height 47
click at [543, 230] on div at bounding box center [573, 225] width 173 height 41
click at [545, 230] on div at bounding box center [573, 225] width 173 height 41
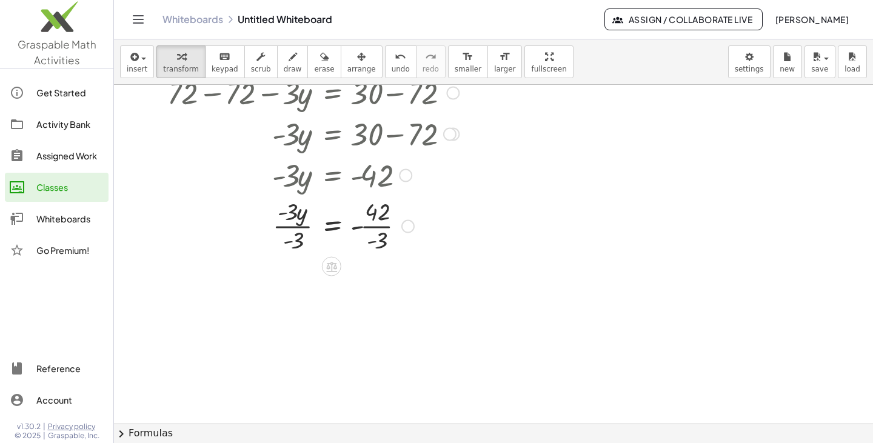
scroll to position [620, 0]
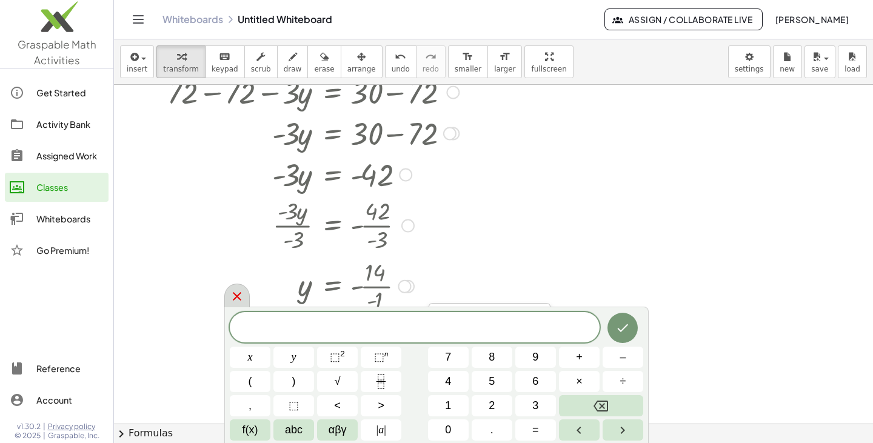
click at [230, 301] on icon at bounding box center [237, 296] width 15 height 15
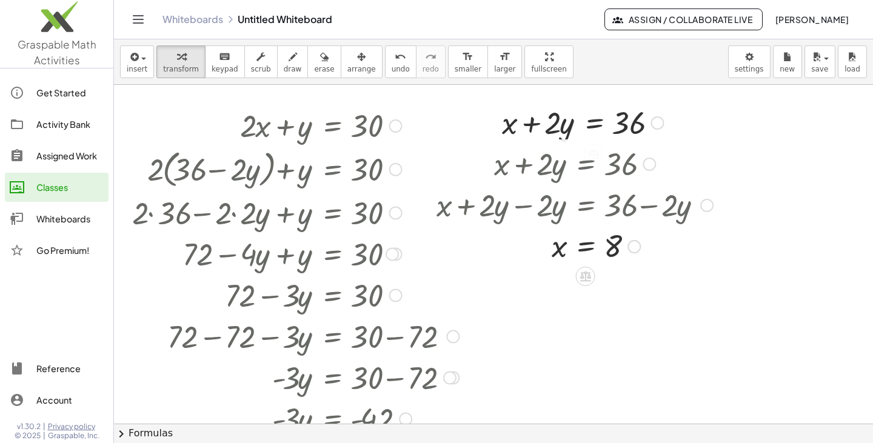
scroll to position [364, 0]
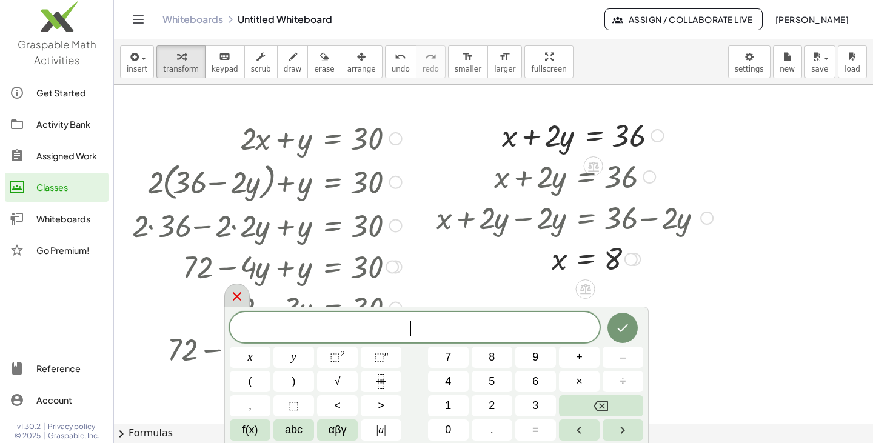
click at [237, 301] on icon at bounding box center [237, 296] width 15 height 15
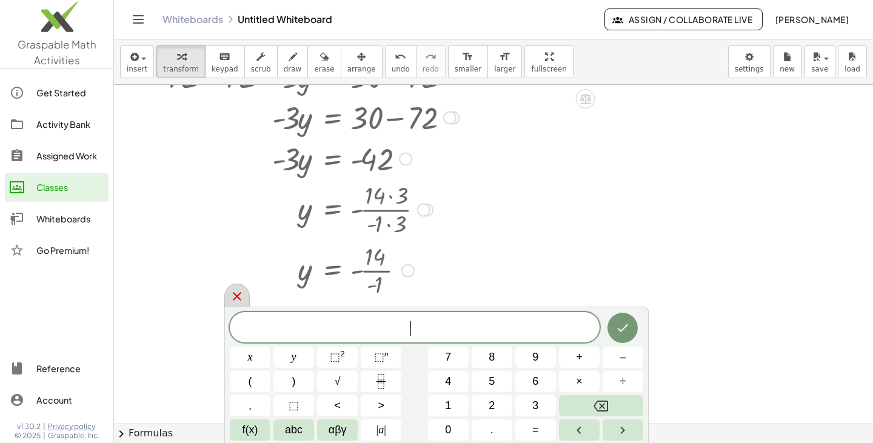
scroll to position [636, 1]
click at [232, 294] on icon at bounding box center [237, 296] width 15 height 15
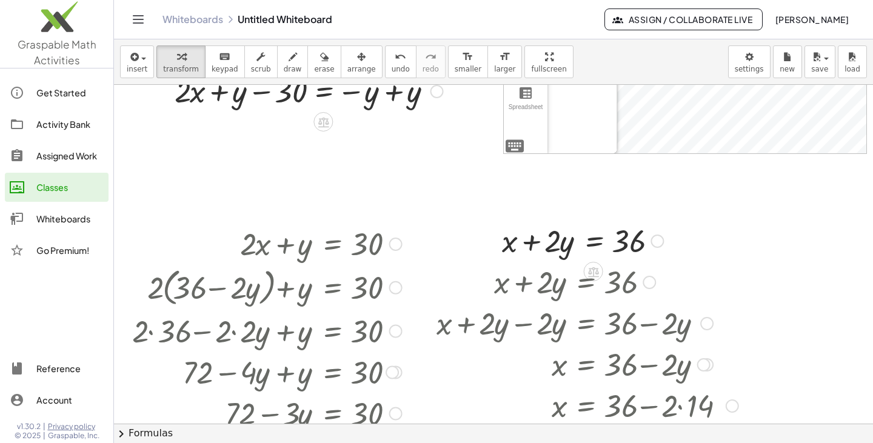
scroll to position [259, 3]
